Goal: Entertainment & Leisure: Consume media (video, audio)

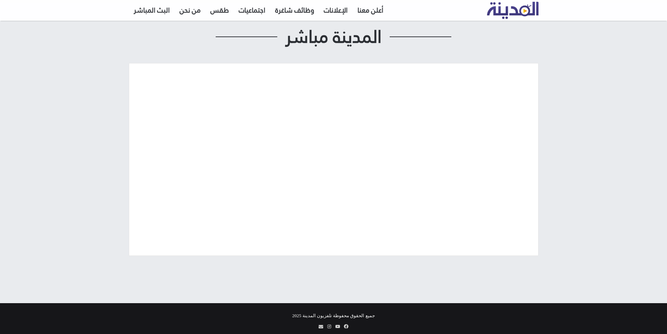
scroll to position [51, 0]
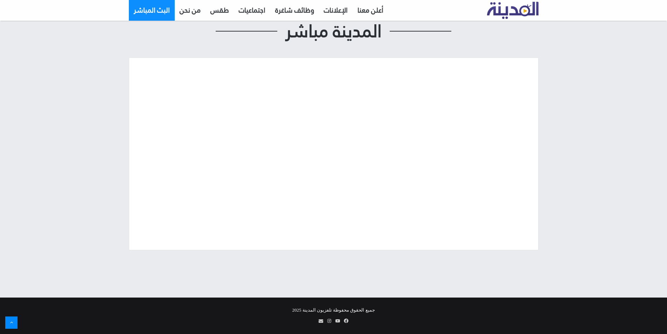
click at [155, 12] on link "البث المباشر" at bounding box center [152, 10] width 46 height 21
